Goal: Transaction & Acquisition: Purchase product/service

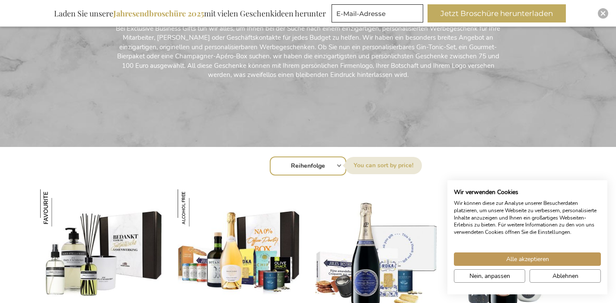
scroll to position [278, 0]
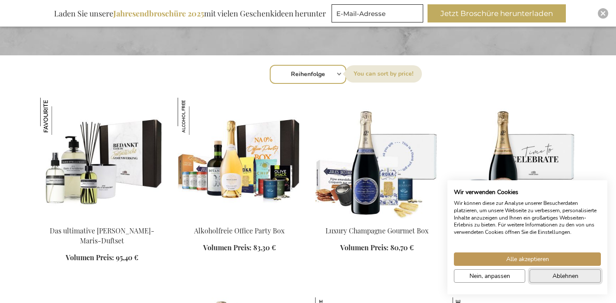
click at [543, 272] on button "Ablehnen" at bounding box center [565, 275] width 71 height 13
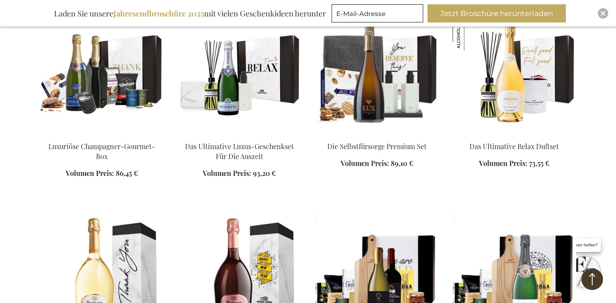
scroll to position [914, 0]
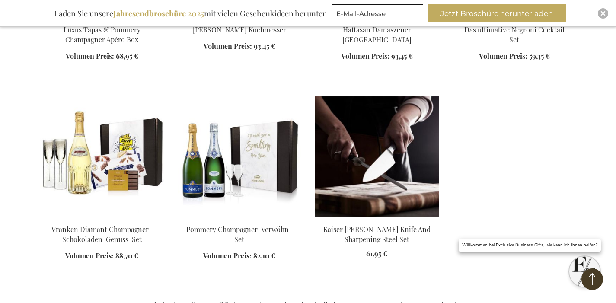
scroll to position [1293, 0]
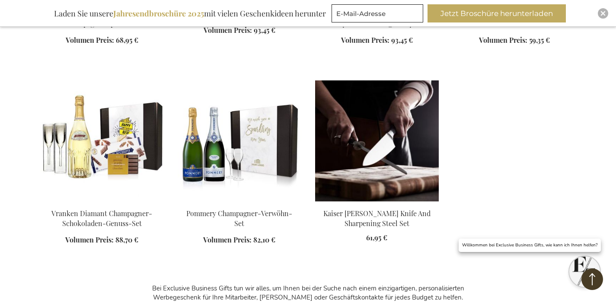
click at [371, 172] on img at bounding box center [377, 140] width 124 height 121
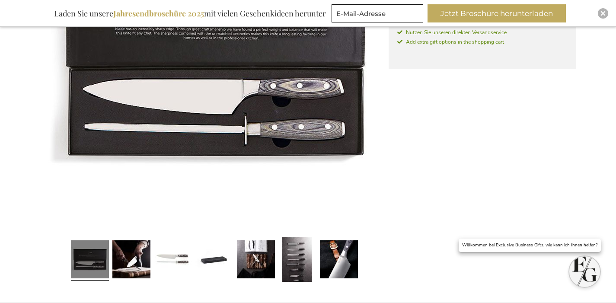
scroll to position [161, 0]
